Goal: Information Seeking & Learning: Learn about a topic

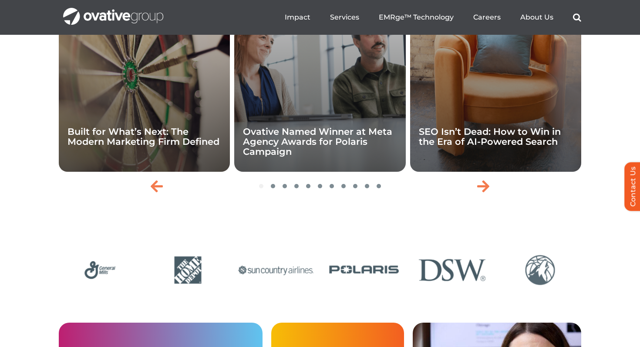
scroll to position [1936, 0]
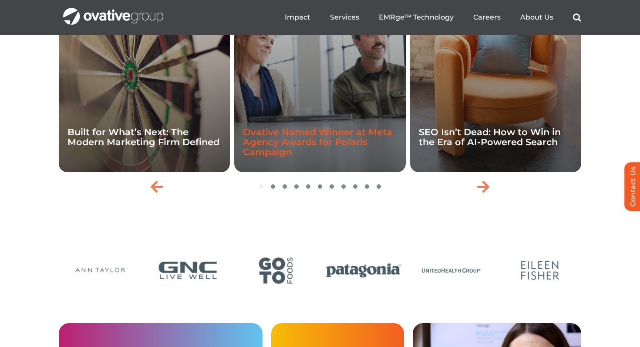
click at [297, 158] on link "Ovative Named Winner at Meta Agency Awards for Polaris Campaign" at bounding box center [317, 142] width 149 height 31
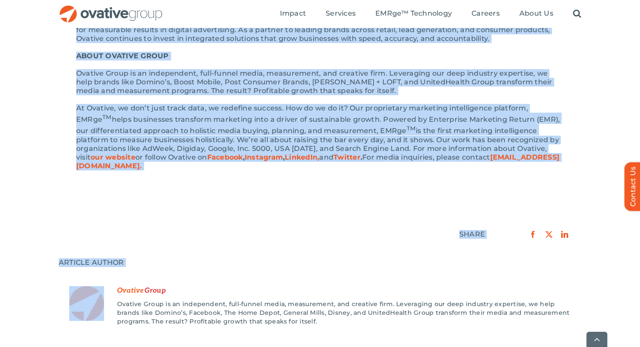
scroll to position [575, 0]
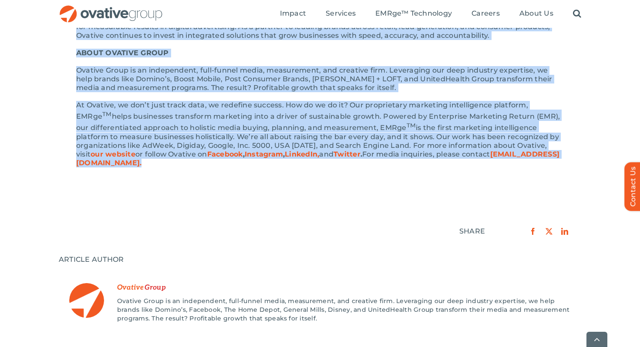
drag, startPoint x: 68, startPoint y: 116, endPoint x: 173, endPoint y: 156, distance: 112.1
copy div "MINNEAPOLIS, MINN. September 25th, 2025 — Ovative Group has been recognized at …"
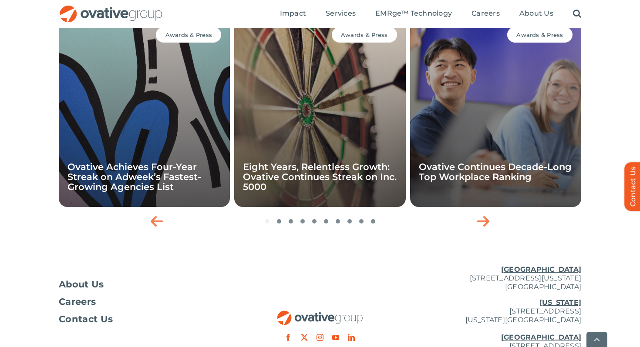
scroll to position [938, 0]
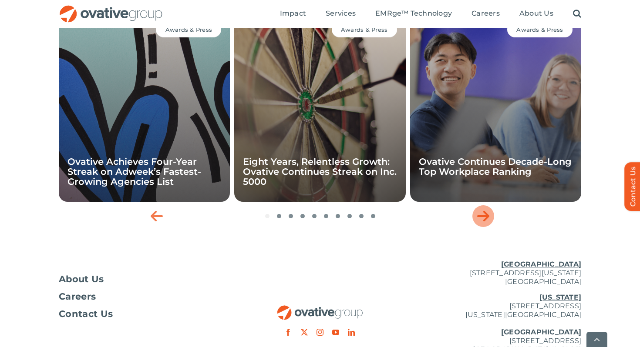
click at [483, 209] on icon "Next slide" at bounding box center [483, 216] width 12 height 14
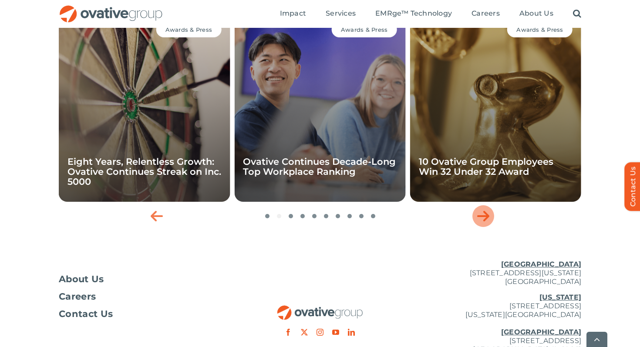
click at [483, 209] on icon "Next slide" at bounding box center [483, 216] width 12 height 14
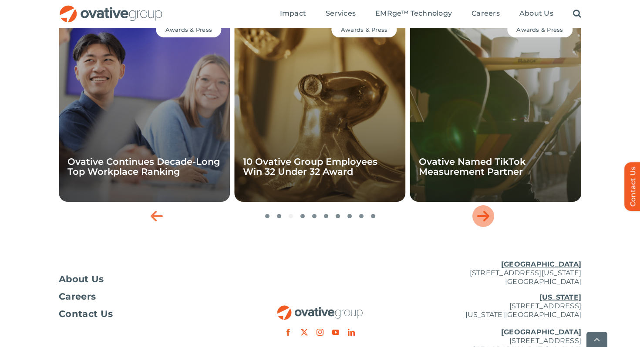
click at [483, 209] on icon "Next slide" at bounding box center [483, 216] width 12 height 14
